Goal: Task Accomplishment & Management: Manage account settings

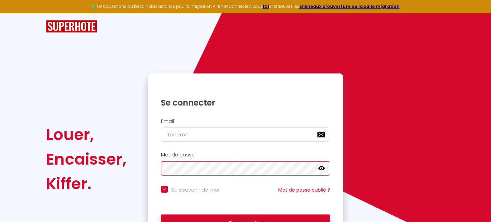
checkbox input "true"
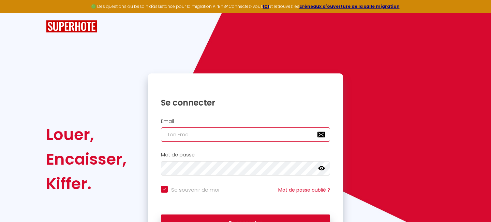
click at [239, 137] on input "email" at bounding box center [245, 134] width 169 height 14
type input "c"
checkbox input "true"
type input "co"
checkbox input "true"
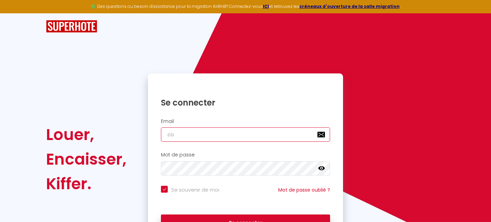
type input "con"
checkbox input "true"
type input "cont"
checkbox input "true"
type input "conta"
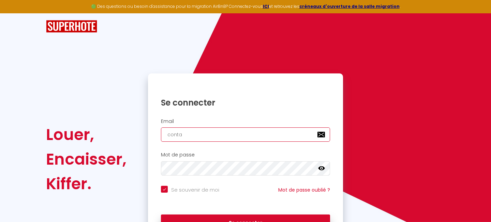
checkbox input "true"
type input "contac"
checkbox input "true"
type input "contact"
checkbox input "true"
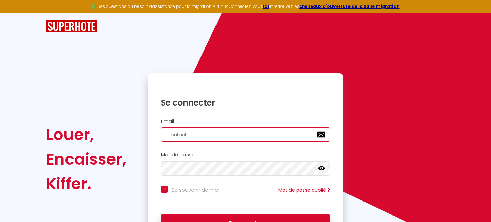
type input "contact@"
checkbox input "true"
type input "contact@c"
checkbox input "true"
type input "contact@co"
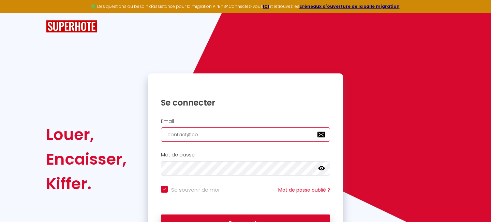
checkbox input "true"
type input "contact@con"
checkbox input "true"
type input "contact@conc"
checkbox input "true"
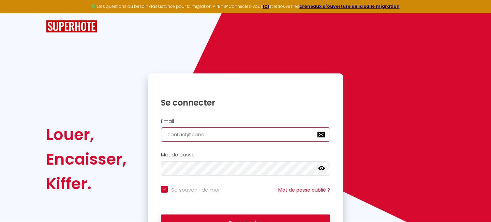
type input "contact@conci"
checkbox input "true"
type input "contact@concie"
checkbox input "true"
type input "contact@concier"
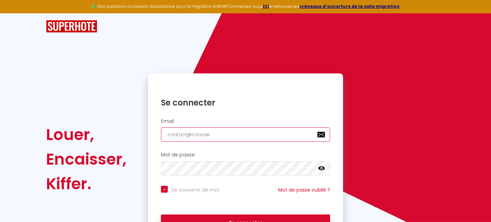
checkbox input "true"
type input "contact@concierg"
checkbox input "true"
type input "contact@concierge"
checkbox input "true"
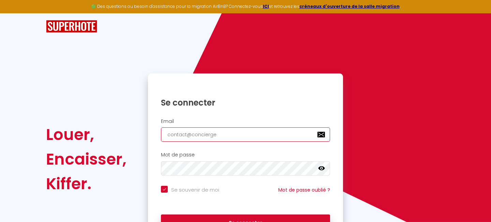
type input "contact@concierger"
checkbox input "true"
type input "contact@conciergeri"
checkbox input "true"
type input "contact@conciergerie"
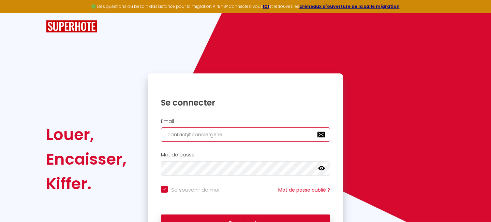
checkbox input "true"
type input "contact@conciergerie-"
checkbox input "true"
type input "contact@conciergerie-n"
checkbox input "true"
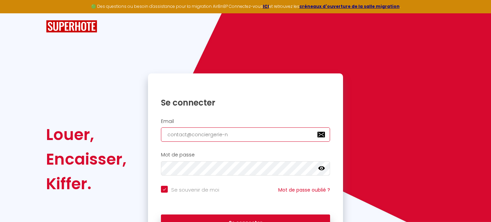
type input "contact@conciergerie-no"
checkbox input "true"
type input "contact@conciergerie-nor"
checkbox input "true"
type input "contact@conciergerie-norm"
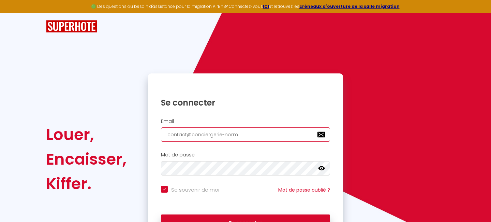
checkbox input "true"
type input "contact@conciergerie-norma"
checkbox input "true"
type input "contact@conciergerie-[PERSON_NAME]"
checkbox input "true"
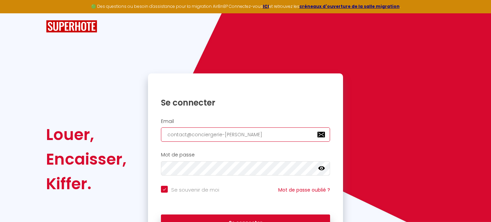
type input "contact@conciergerie-normand"
checkbox input "true"
type input "contact@conciergerie-normandi"
checkbox input "true"
type input "contact@conciergerie-normandie"
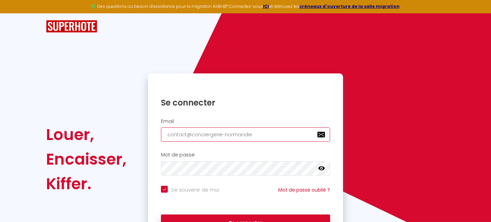
checkbox input "true"
type input "contact@conciergerie-normandie-"
checkbox input "true"
type input "contact@conciergerie-normandie-p"
checkbox input "true"
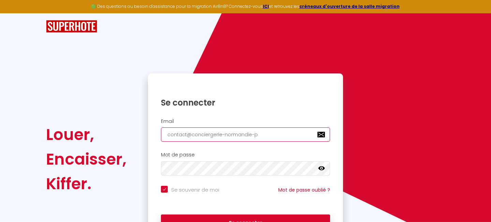
type input "contact@conciergerie-normandie-pr"
checkbox input "true"
type input "contact@conciergerie-normandie-pre"
checkbox input "true"
type input "contact@conciergerie-normandie-pres"
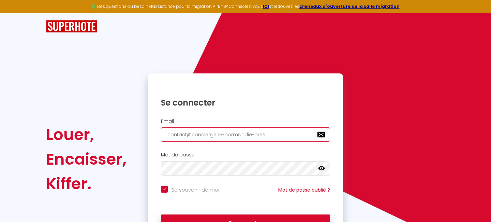
checkbox input "true"
type input "contact@conciergerie-normandie-prest"
checkbox input "true"
type input "contact@conciergerie-normandie-presti"
checkbox input "true"
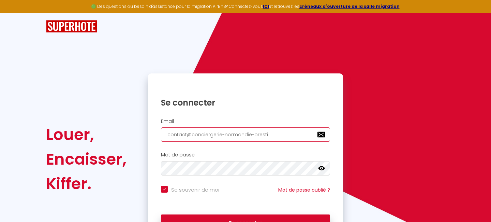
type input "contact@conciergerie-normandie-prestig"
checkbox input "true"
type input "contact@conciergerie-normandie-prestige"
checkbox input "true"
type input "contact@conciergerie-normandie-prestige."
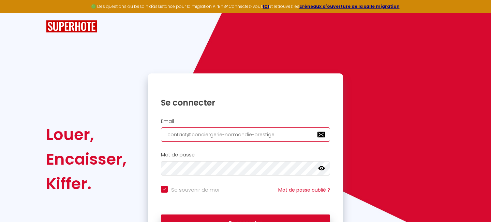
checkbox input "true"
type input "contact@conciergerie-normandie-prestige.f"
checkbox input "true"
type input "[EMAIL_ADDRESS][DOMAIN_NAME]"
checkbox input "true"
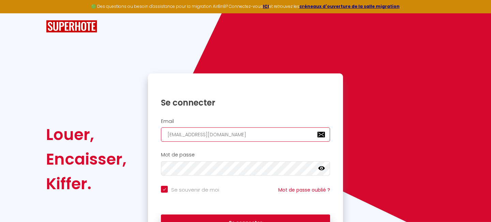
type input "[EMAIL_ADDRESS][DOMAIN_NAME]"
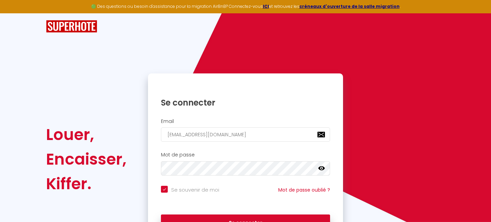
click at [273, 200] on div "Se souvenir de moi Mot de passe oublié ?" at bounding box center [245, 193] width 195 height 15
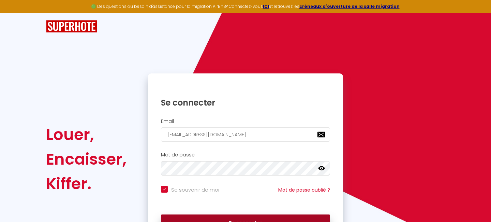
click at [251, 216] on button "Se connecter" at bounding box center [245, 222] width 169 height 17
checkbox input "true"
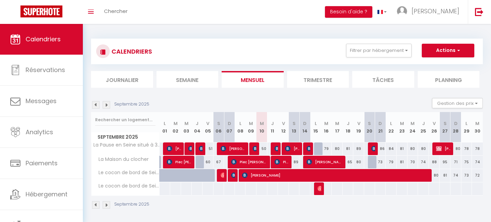
click at [130, 163] on span "La Maison du clocher" at bounding box center [121, 160] width 58 height 8
click at [125, 159] on span "La Maison du clocher" at bounding box center [121, 160] width 58 height 8
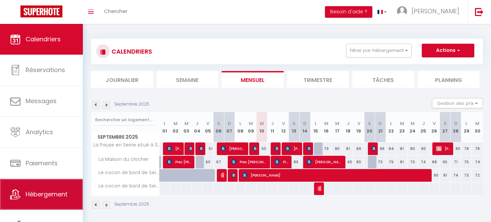
click at [22, 191] on link "Hébergement" at bounding box center [41, 194] width 83 height 31
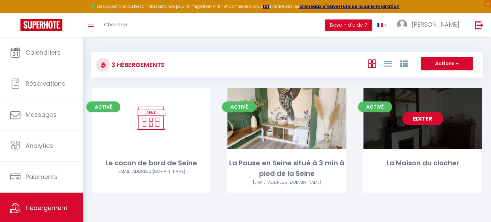
click at [415, 118] on link "Editer" at bounding box center [423, 119] width 41 height 14
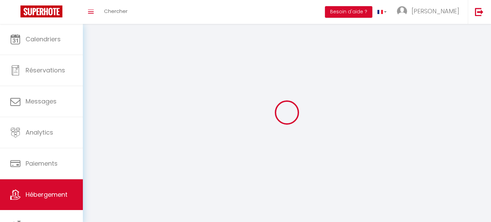
select select "1"
select select
select select "28"
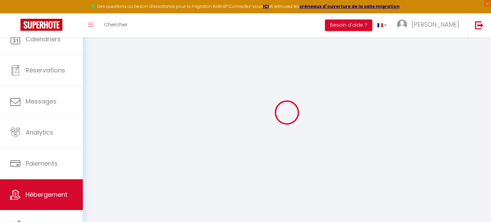
select select
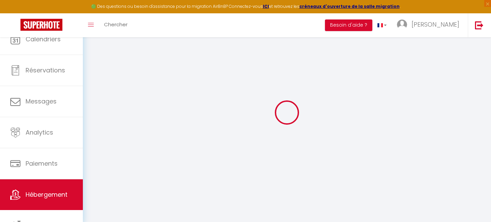
select select
checkbox input "false"
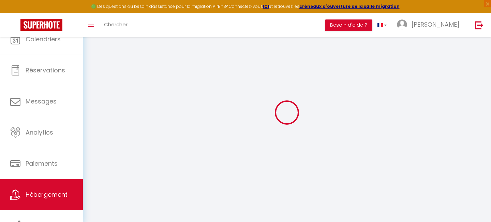
select select
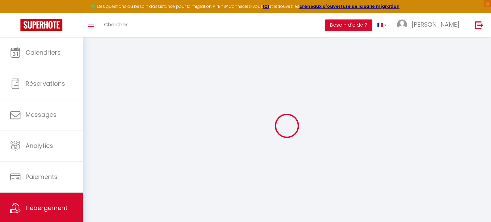
select select
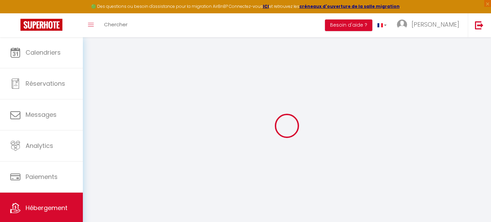
select select
checkbox input "false"
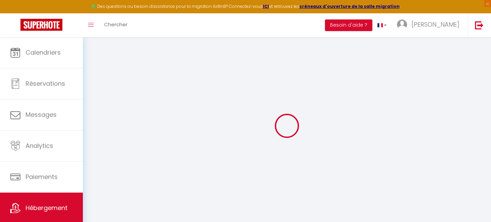
select select
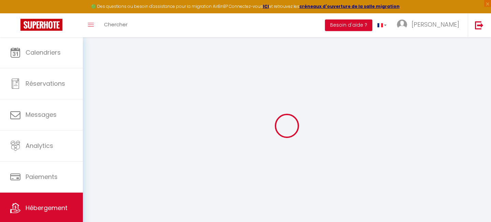
select select
checkbox input "false"
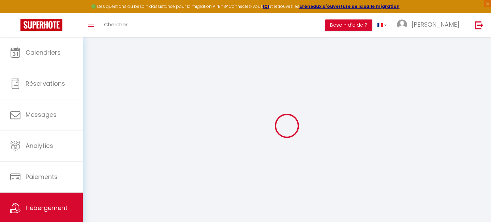
checkbox input "false"
select select
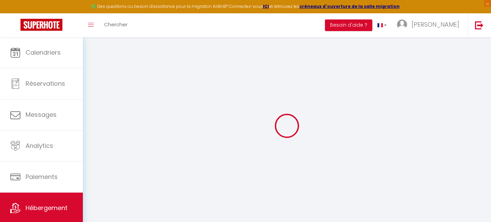
select select
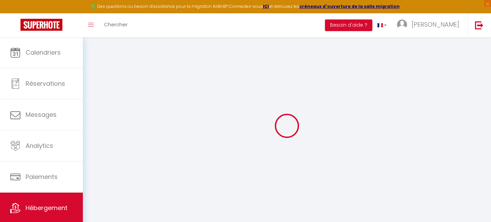
checkbox input "false"
select select
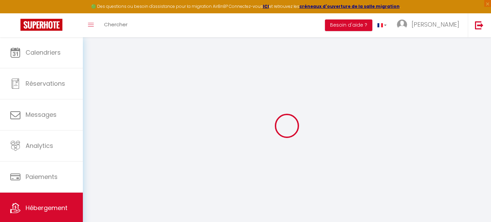
select select
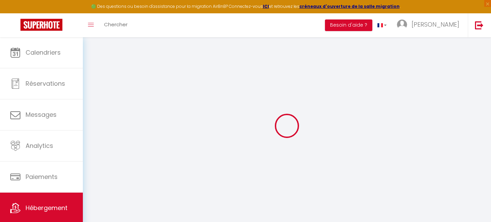
select select
checkbox input "false"
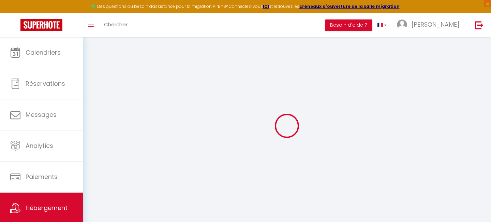
checkbox input "false"
select select
select select "+ 21 %"
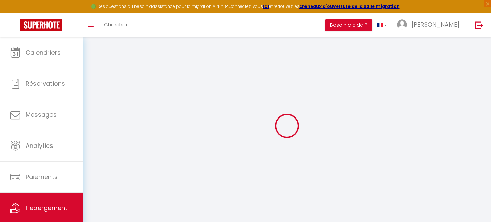
select select "14:00"
select select
select select "11:00"
select select "30"
select select "120"
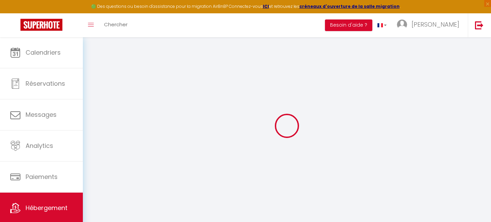
select select
checkbox input "true"
checkbox input "false"
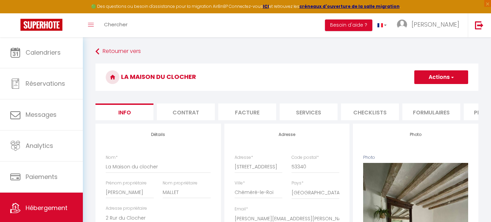
click at [476, 109] on li "Plateformes" at bounding box center [493, 111] width 58 height 17
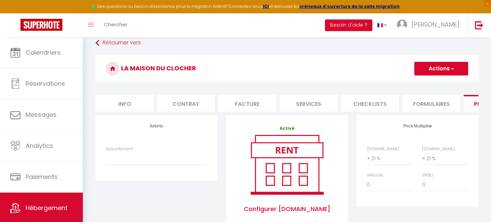
scroll to position [8, 0]
click at [39, 194] on link "Hébergement" at bounding box center [41, 208] width 83 height 31
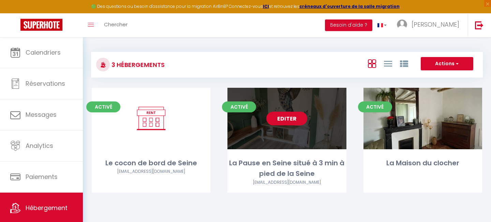
click at [288, 118] on link "Editer" at bounding box center [287, 119] width 41 height 14
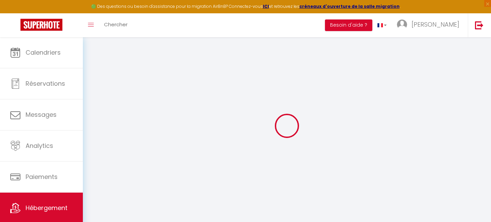
select select "8507-1413761932527827825"
select select "+ 22 %"
select select "14:00"
select select
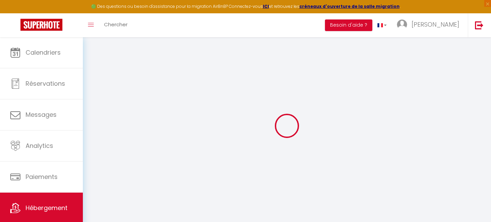
select select "11:00"
select select "30"
select select "120"
select select "365"
select select "EUR"
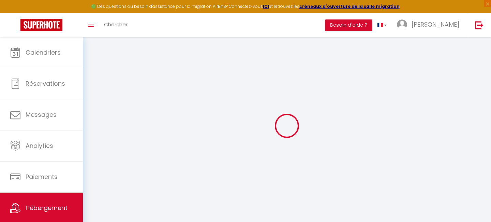
select select
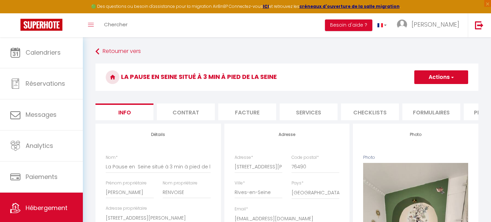
type input "2.5"
select select
checkbox input "true"
checkbox input "false"
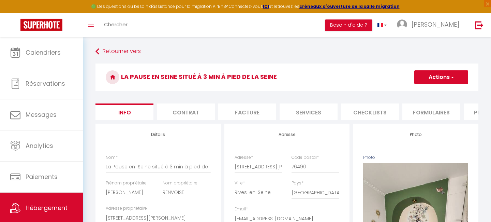
checkbox input "false"
click at [471, 111] on li "Plateformes" at bounding box center [493, 111] width 58 height 17
select select
